Goal: Navigation & Orientation: Find specific page/section

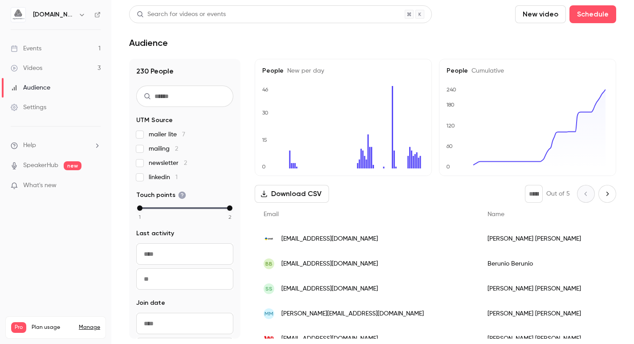
click at [37, 46] on div "Events" at bounding box center [26, 48] width 31 height 9
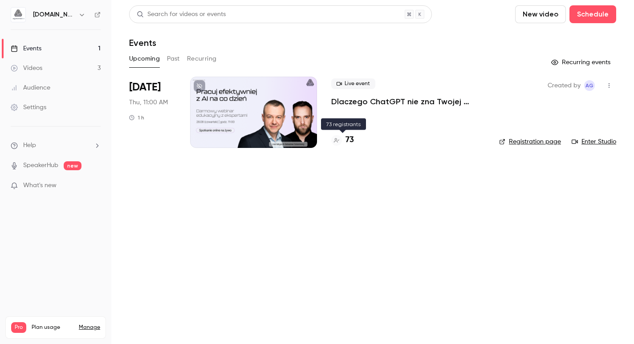
click at [350, 139] on h4 "73" at bounding box center [350, 140] width 8 height 12
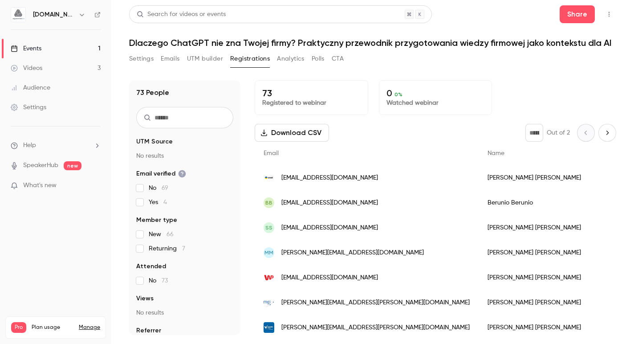
click at [603, 134] on icon "Next page" at bounding box center [608, 132] width 10 height 7
type input "*"
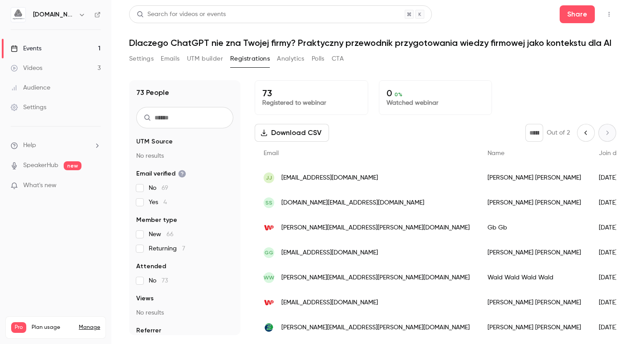
click at [43, 47] on link "Events 1" at bounding box center [55, 49] width 111 height 20
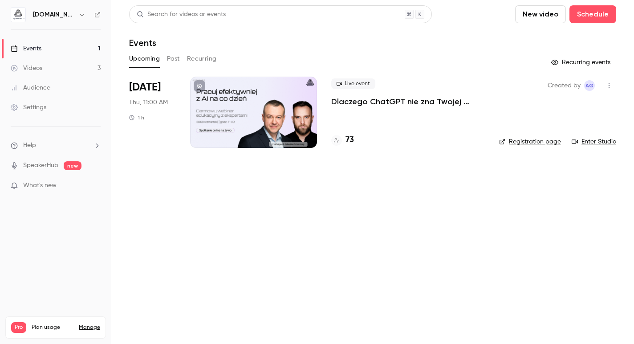
click at [68, 89] on link "Audience" at bounding box center [55, 88] width 111 height 20
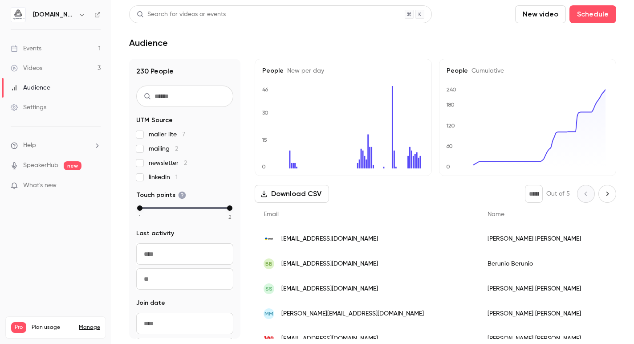
click at [44, 44] on link "Events 1" at bounding box center [55, 49] width 111 height 20
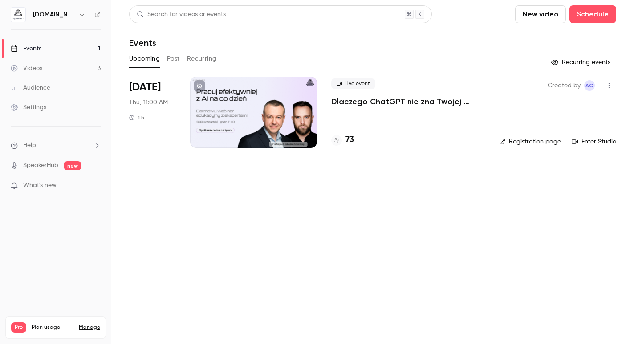
click at [67, 90] on link "Audience" at bounding box center [55, 88] width 111 height 20
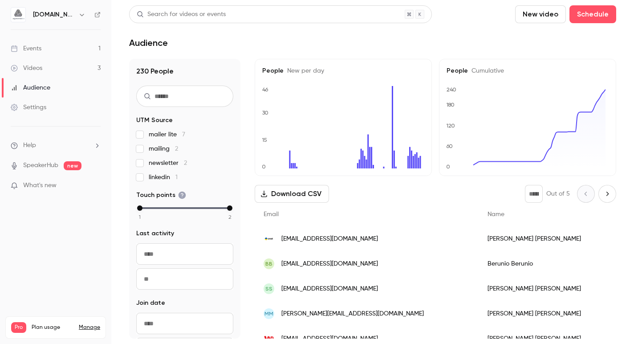
click at [43, 52] on link "Events 1" at bounding box center [55, 49] width 111 height 20
